Goal: Information Seeking & Learning: Learn about a topic

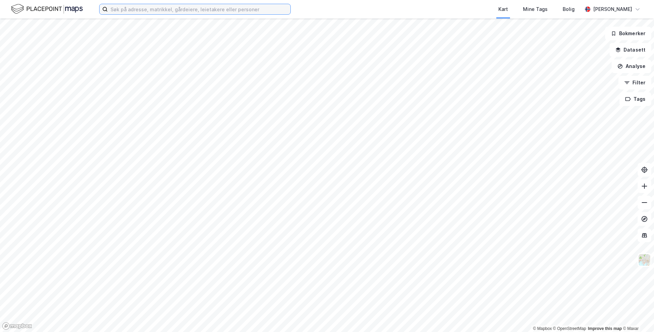
click at [155, 9] on input at bounding box center [199, 9] width 183 height 10
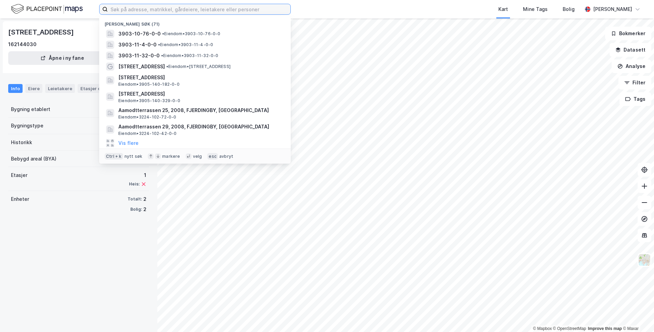
paste input "gbnr. 2005/1002"
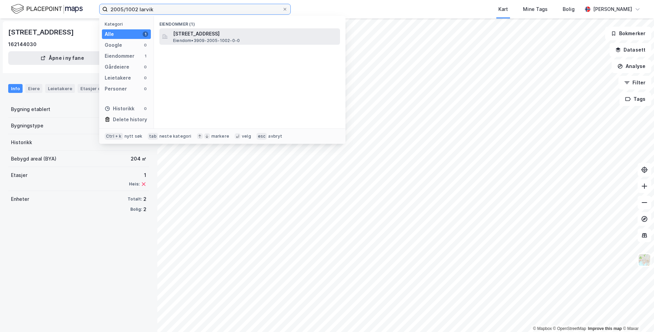
type input "2005/1002 larvik"
click at [198, 35] on span "[STREET_ADDRESS]" at bounding box center [255, 34] width 164 height 8
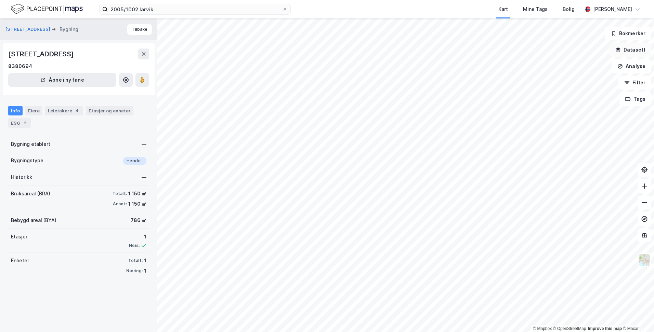
click at [634, 54] on button "Datasett" at bounding box center [630, 50] width 42 height 14
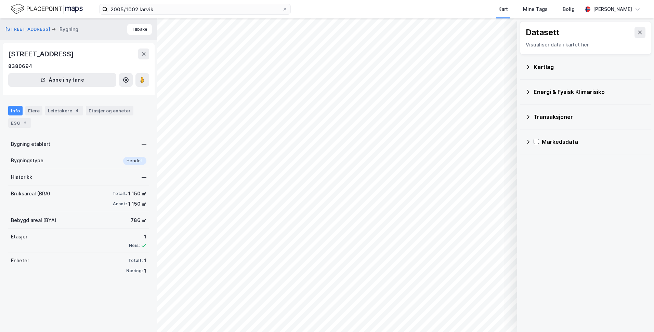
click at [541, 75] on div "Kartlag" at bounding box center [585, 67] width 120 height 16
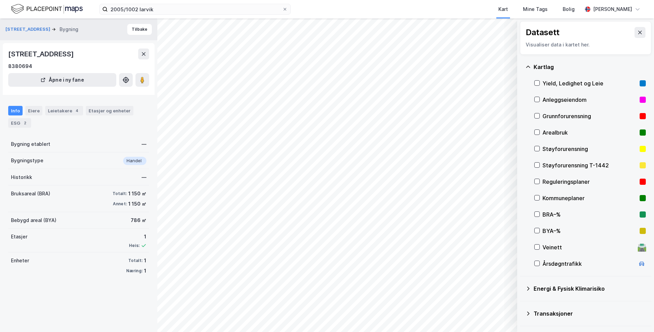
click at [541, 200] on div "Kommuneplaner" at bounding box center [589, 198] width 111 height 16
click at [539, 201] on div at bounding box center [536, 197] width 5 height 5
click at [537, 183] on icon at bounding box center [536, 181] width 5 height 5
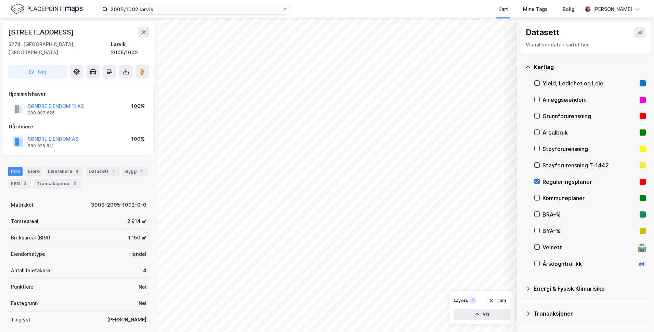
click at [538, 183] on icon at bounding box center [536, 181] width 5 height 5
click at [534, 199] on icon at bounding box center [536, 198] width 5 height 5
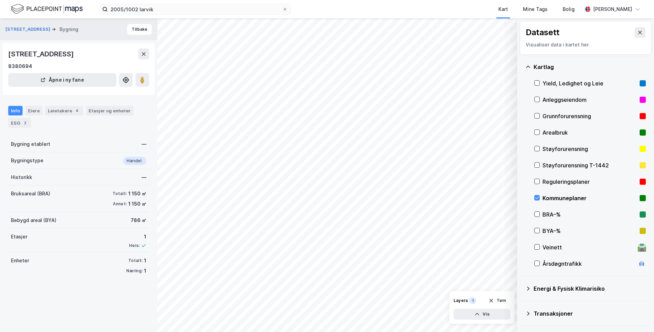
click at [565, 310] on div "Transaksjoner" at bounding box center [589, 314] width 112 height 8
click at [540, 63] on div "Kartlag" at bounding box center [589, 67] width 112 height 8
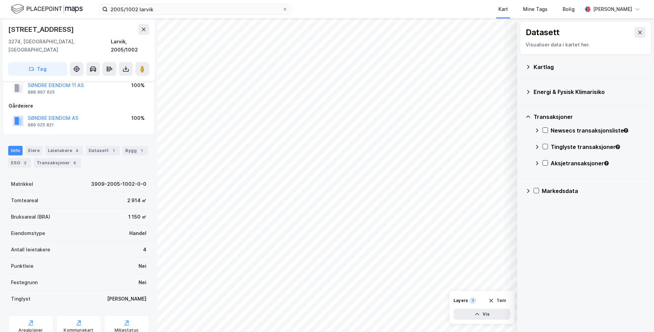
scroll to position [40, 0]
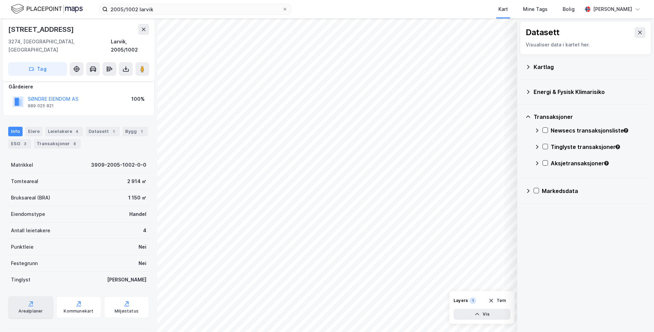
click at [41, 299] on div "Arealplaner" at bounding box center [30, 307] width 45 height 22
